Goal: Find specific page/section: Find specific page/section

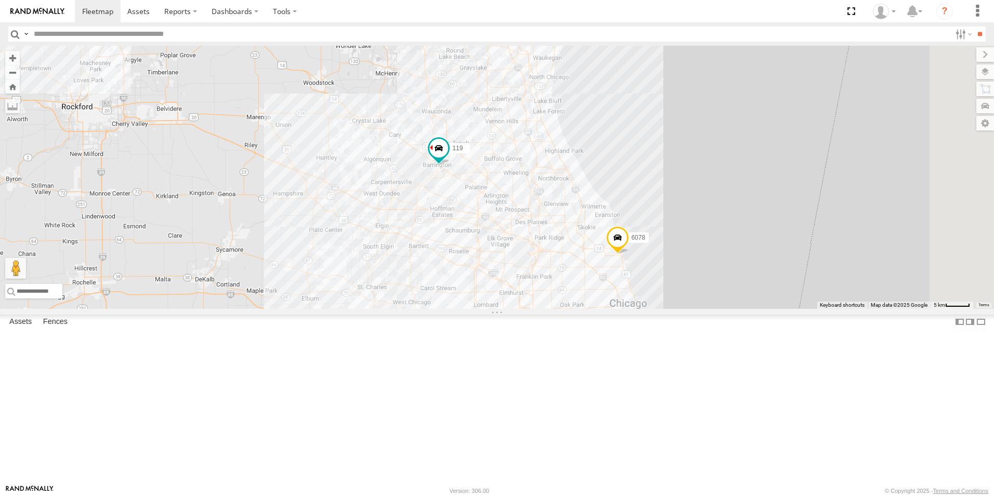
drag, startPoint x: 473, startPoint y: 225, endPoint x: 477, endPoint y: 322, distance: 97.3
click at [477, 309] on div "119 126 - [PERSON_NAME] F 121- Elisha 120 - 125 - [PERSON_NAME] 118 6078 11 5 1…" at bounding box center [497, 177] width 994 height 263
click at [27, 13] on img at bounding box center [37, 11] width 54 height 7
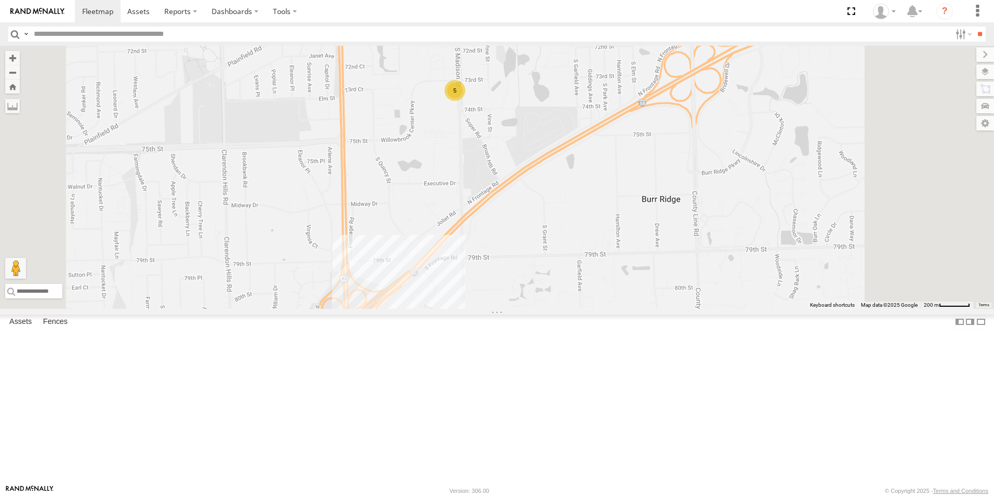
click at [465, 101] on div "5" at bounding box center [455, 90] width 21 height 21
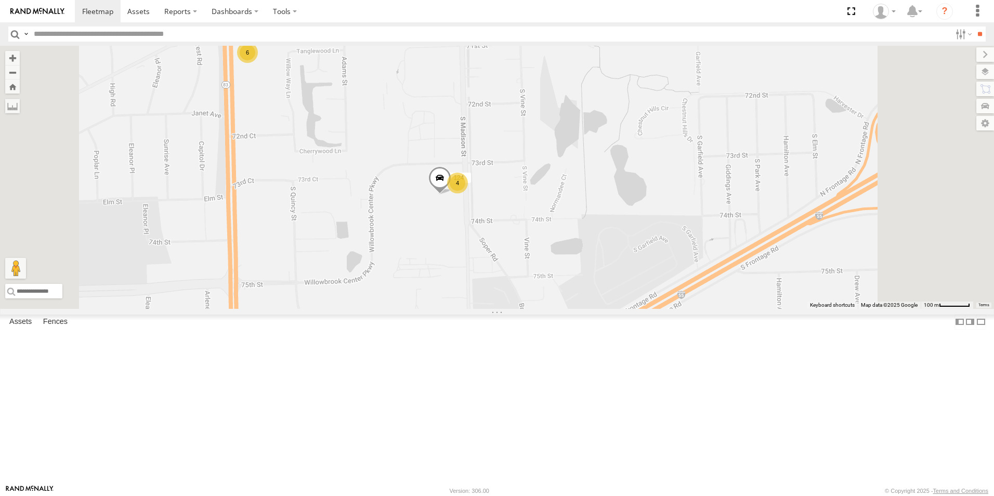
click at [37, 11] on img at bounding box center [37, 11] width 54 height 7
